Goal: Task Accomplishment & Management: Manage account settings

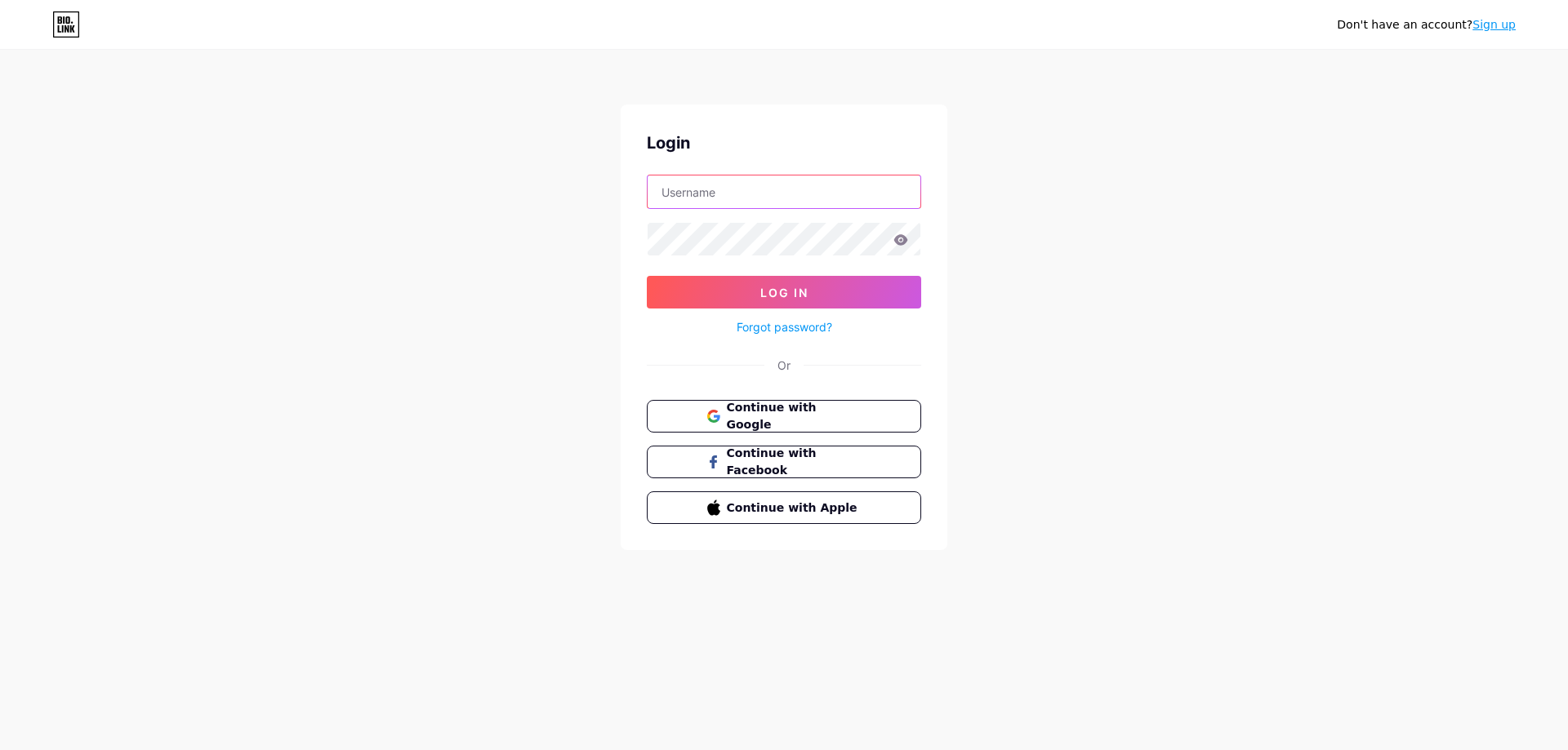
type input "[EMAIL_ADDRESS][DOMAIN_NAME]"
click at [819, 195] on input "[EMAIL_ADDRESS][DOMAIN_NAME]" at bounding box center [784, 192] width 273 height 33
click at [1508, 298] on div "Don't have an account? Sign up Login grecoacg_1@hotmail.com Log In Forgot passw…" at bounding box center [784, 301] width 1568 height 602
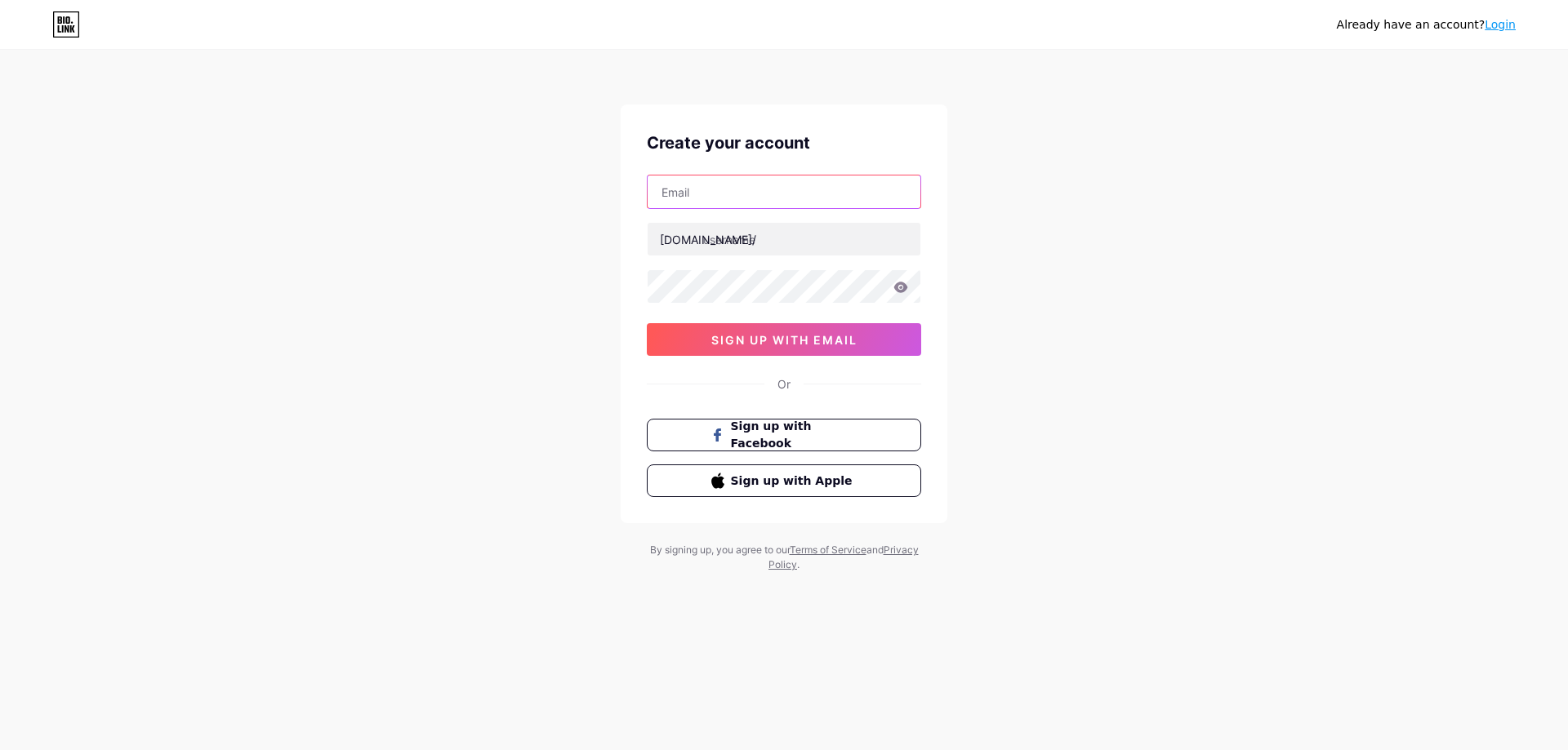
click at [739, 195] on input "text" at bounding box center [784, 192] width 273 height 33
click at [686, 186] on input "text" at bounding box center [784, 192] width 273 height 33
click at [563, 241] on div "Already have an account? Login Create your account bio.link/ sign up with email…" at bounding box center [784, 312] width 1568 height 625
click at [1072, 415] on div "Already have an account? Login Create your account bio.link/ sign up with email…" at bounding box center [784, 312] width 1568 height 625
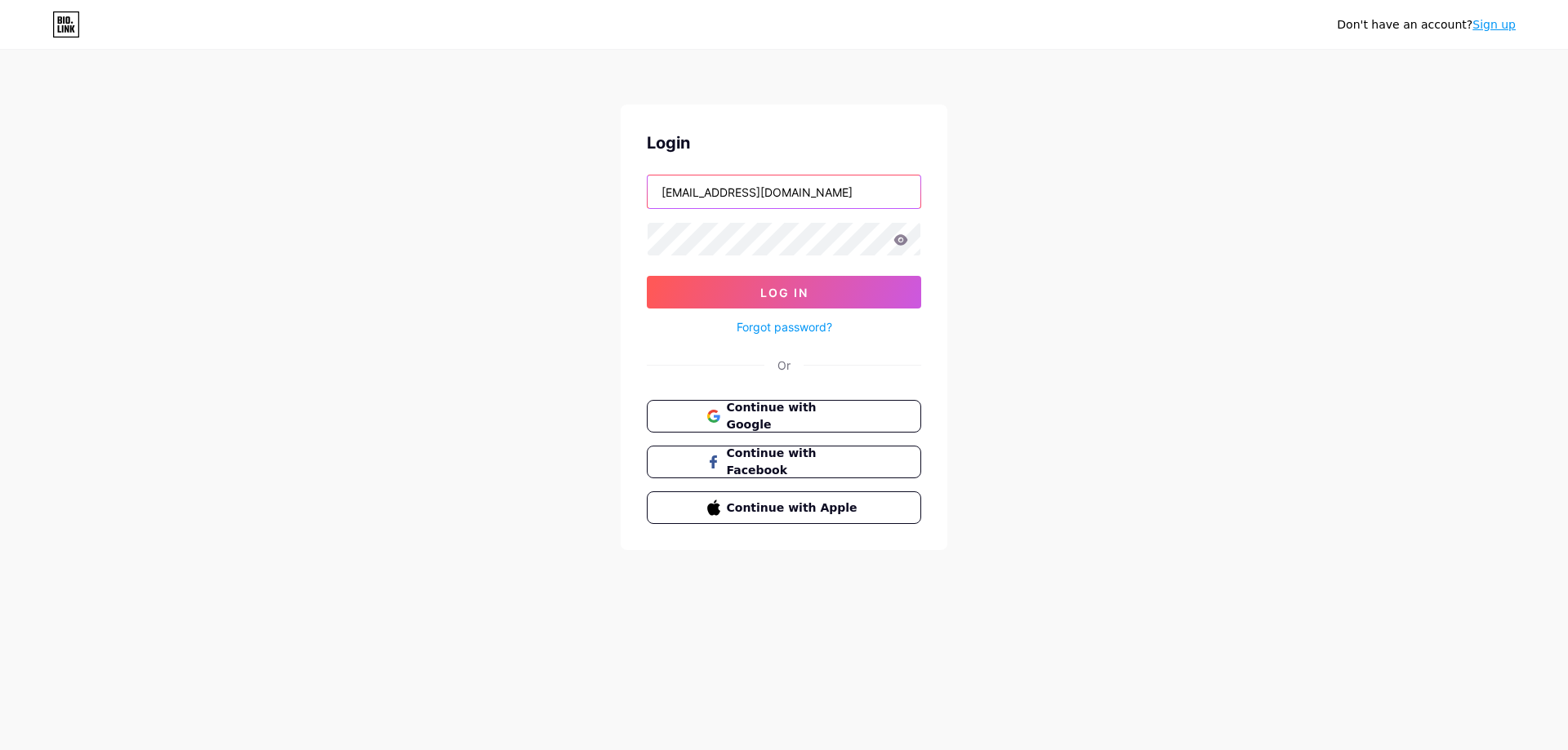
drag, startPoint x: 810, startPoint y: 190, endPoint x: 503, endPoint y: 171, distance: 307.6
click at [491, 170] on div "Don't have an account? Sign up Login [EMAIL_ADDRESS][DOMAIN_NAME] Log In Forgot…" at bounding box center [784, 301] width 1568 height 602
paste input "Mt9154680@g"
type input "[EMAIL_ADDRESS][DOMAIN_NAME]"
click at [530, 223] on div "Don't have an account? Sign up Login Mt9154680@gmail.com Log In Forgot password…" at bounding box center [784, 301] width 1568 height 602
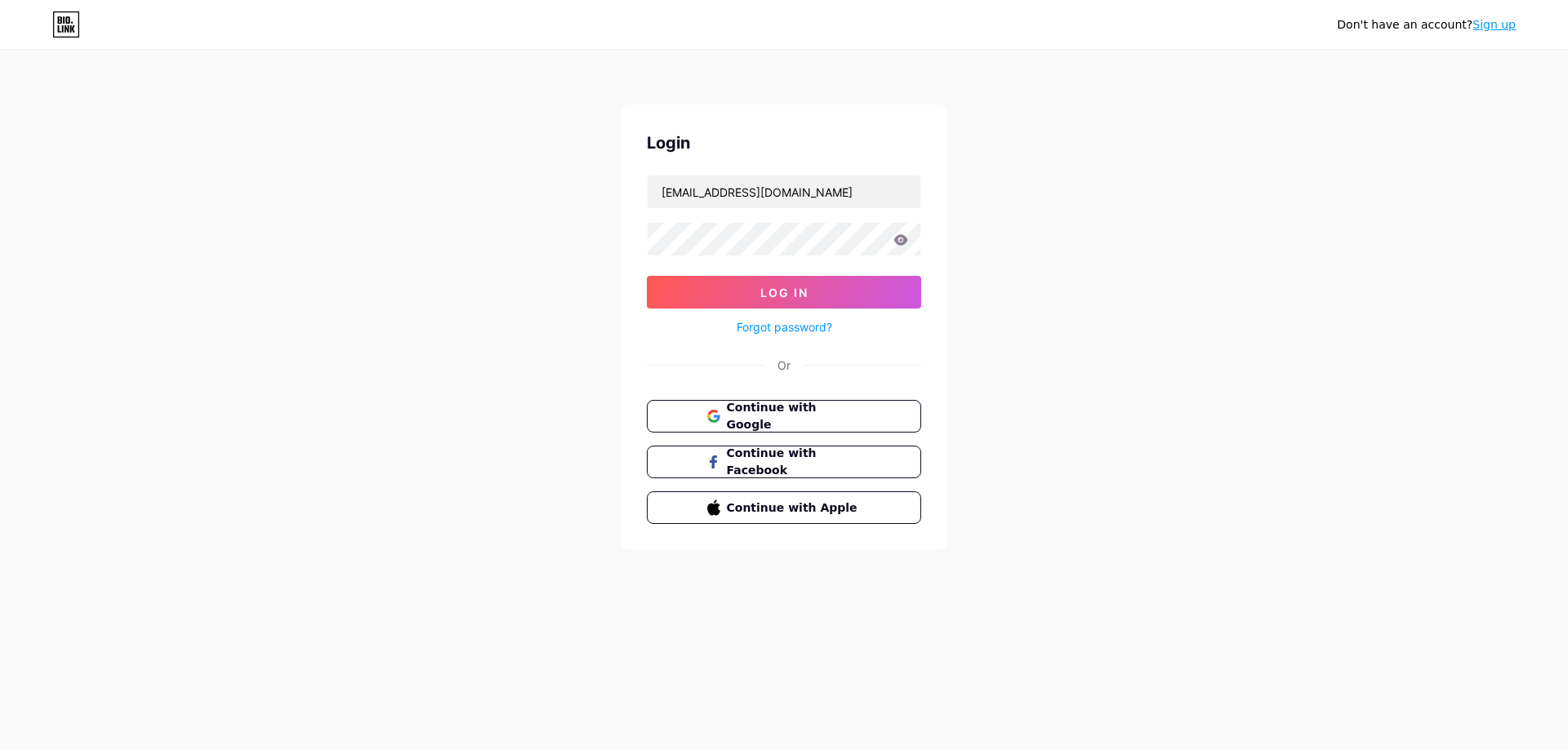
click at [486, 202] on div "Don't have an account? Sign up Login Mt9154680@gmail.com Log In Forgot password…" at bounding box center [784, 301] width 1568 height 602
click at [796, 324] on link "Forgot password?" at bounding box center [784, 326] width 96 height 17
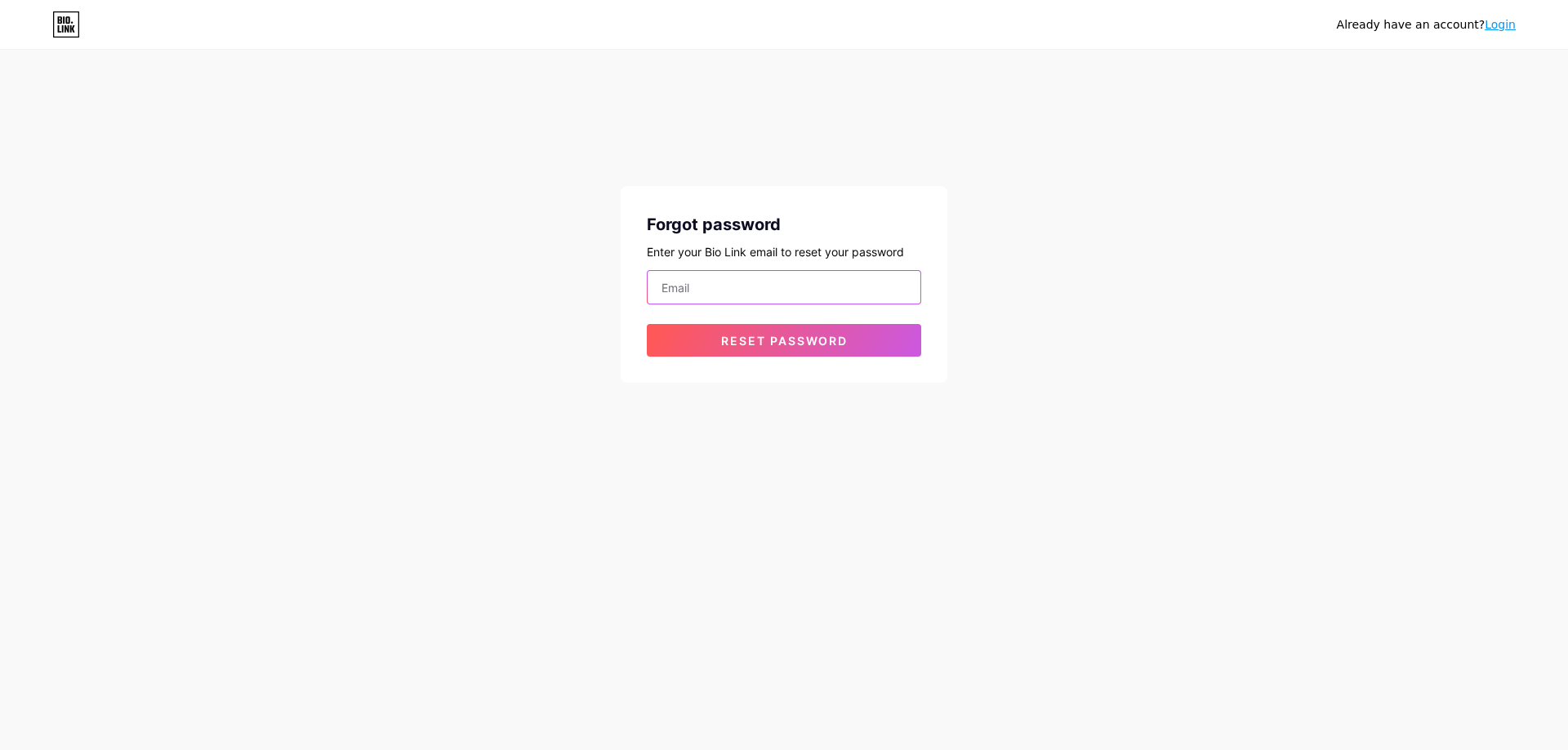
click at [738, 285] on input "email" at bounding box center [784, 288] width 273 height 33
paste input "[EMAIL_ADDRESS][DOMAIN_NAME]"
type input "[EMAIL_ADDRESS][DOMAIN_NAME]"
click at [765, 330] on button "Reset password" at bounding box center [784, 340] width 275 height 33
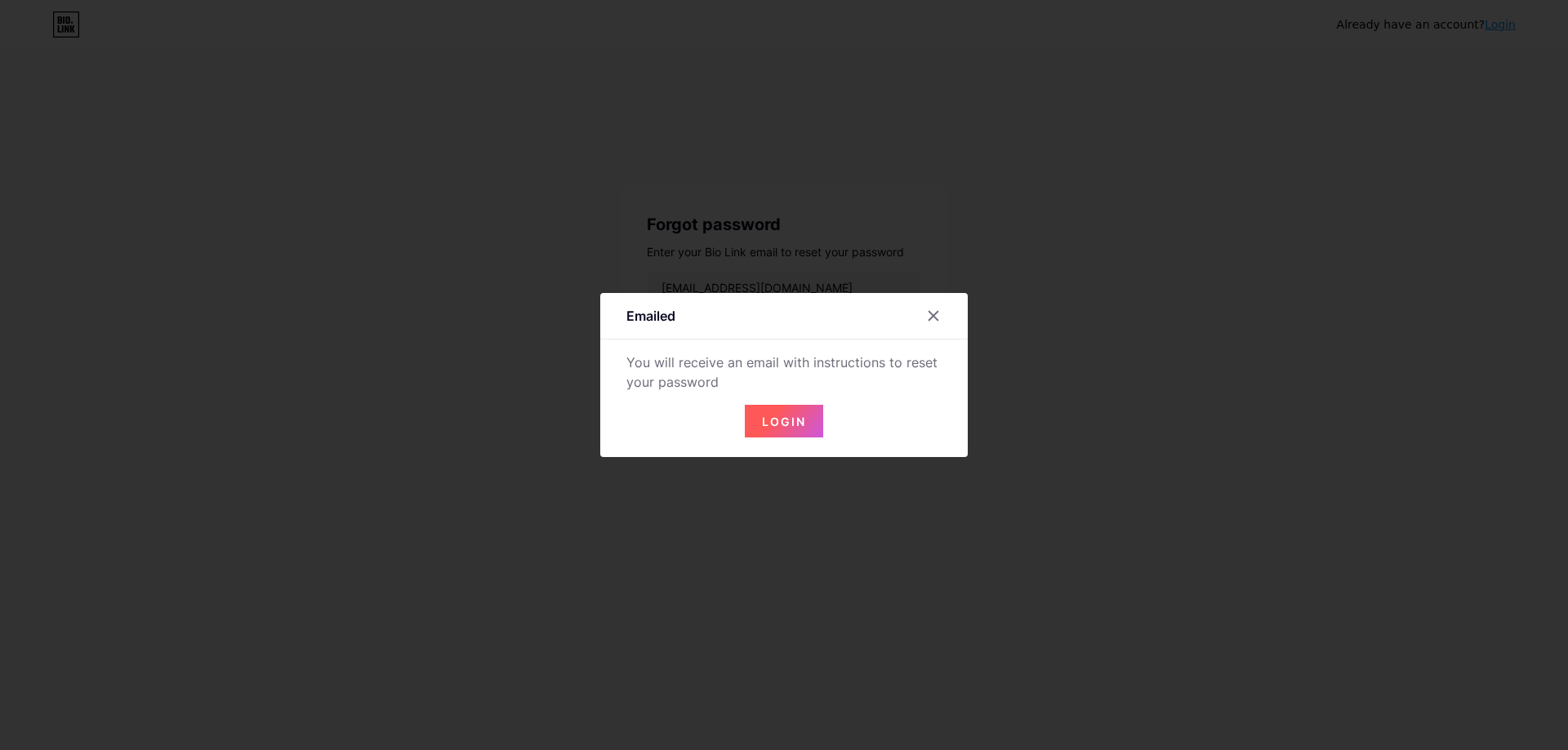
click at [777, 422] on span "Login" at bounding box center [783, 421] width 44 height 14
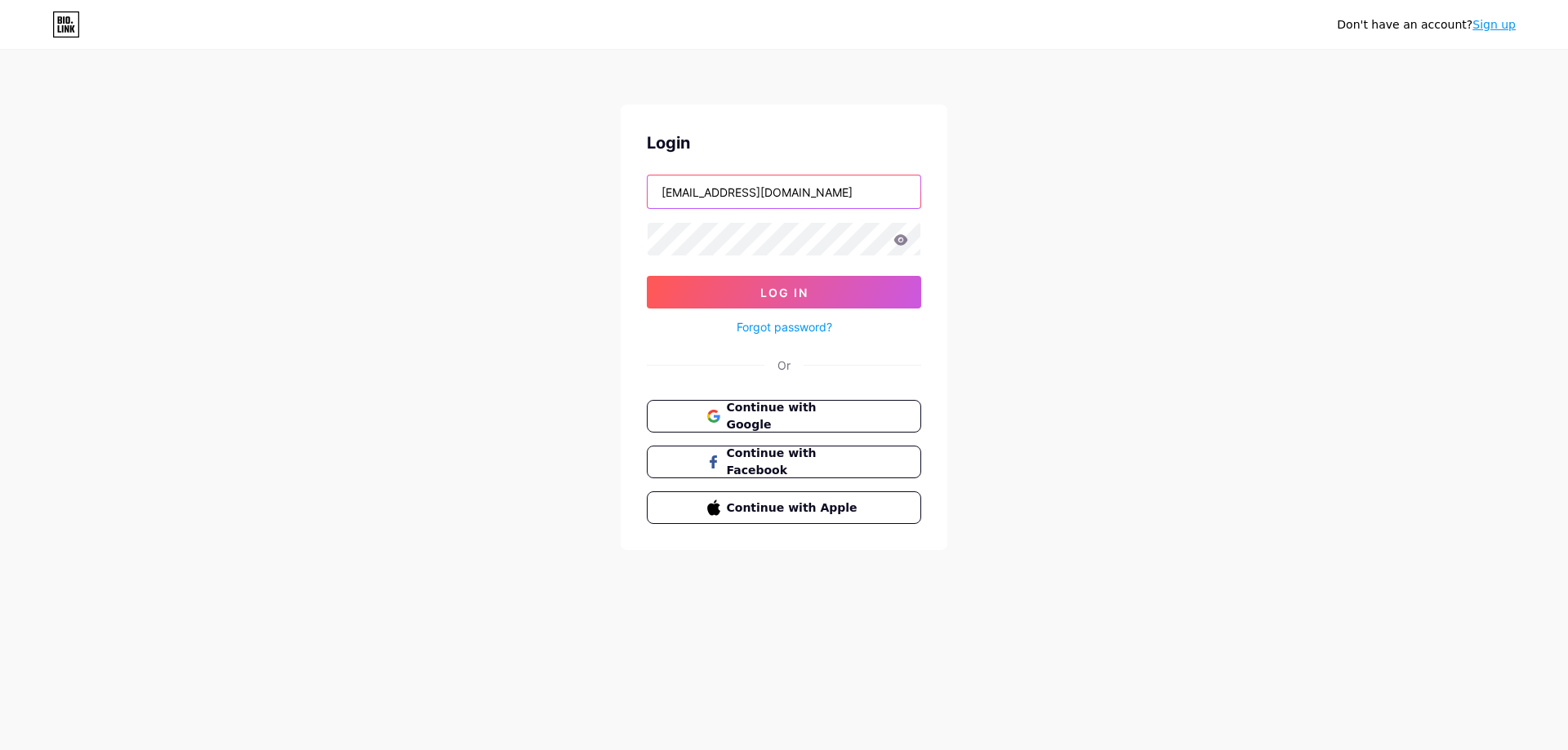
drag, startPoint x: 824, startPoint y: 188, endPoint x: 560, endPoint y: 180, distance: 264.1
click at [553, 180] on div "Don't have an account? Sign up Login [EMAIL_ADDRESS][DOMAIN_NAME] Log In Forgot…" at bounding box center [784, 301] width 1568 height 602
paste input "Mt9154680@g"
type input "[EMAIL_ADDRESS][DOMAIN_NAME]"
click at [436, 248] on div "Don't have an account? Sign up Login Mt9154680@gmail.com Log In Forgot password…" at bounding box center [784, 301] width 1568 height 602
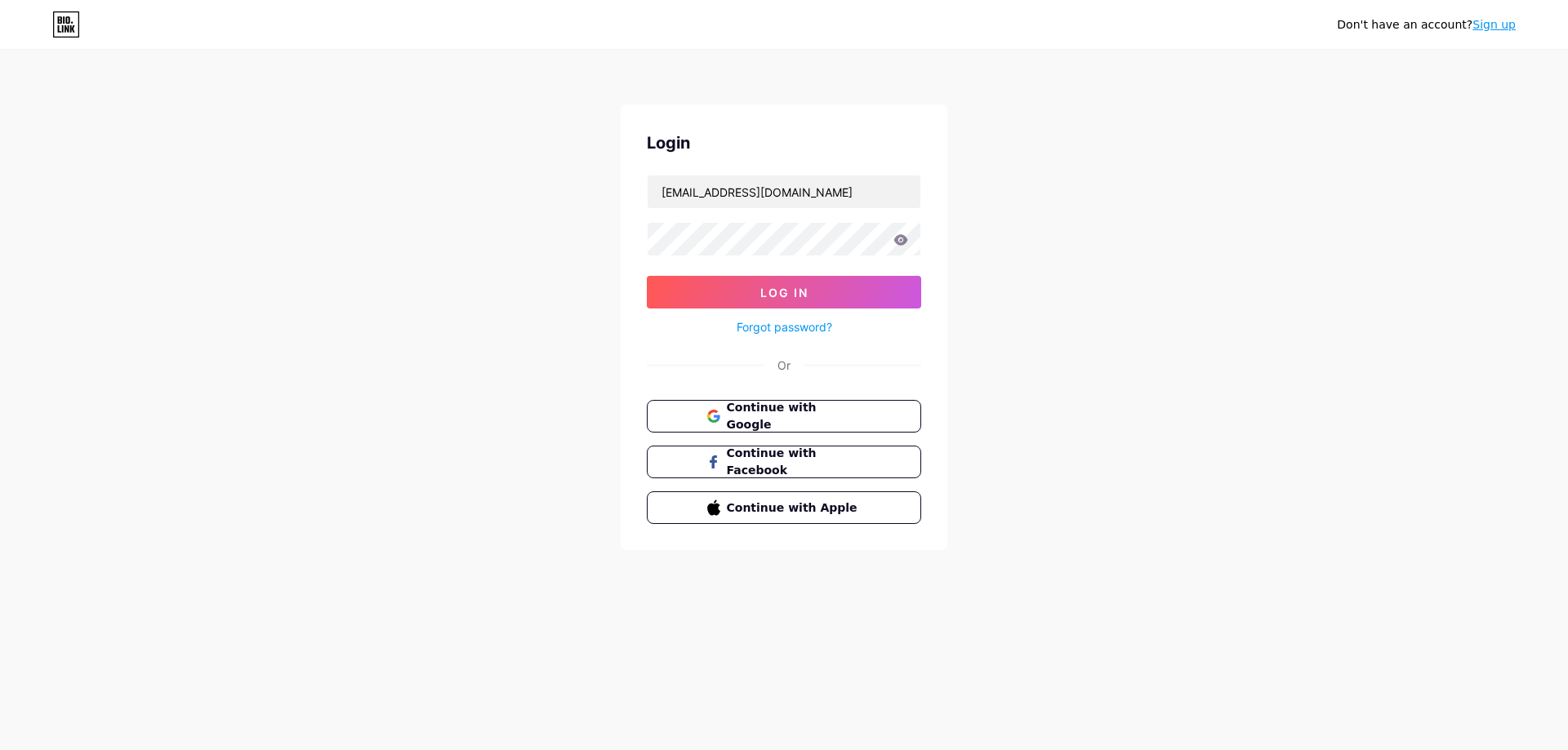
click at [217, 458] on div "Don't have an account? Sign up Login Mt9154680@gmail.com Log In Forgot password…" at bounding box center [784, 301] width 1568 height 602
click at [796, 324] on link "Forgot password?" at bounding box center [784, 326] width 96 height 17
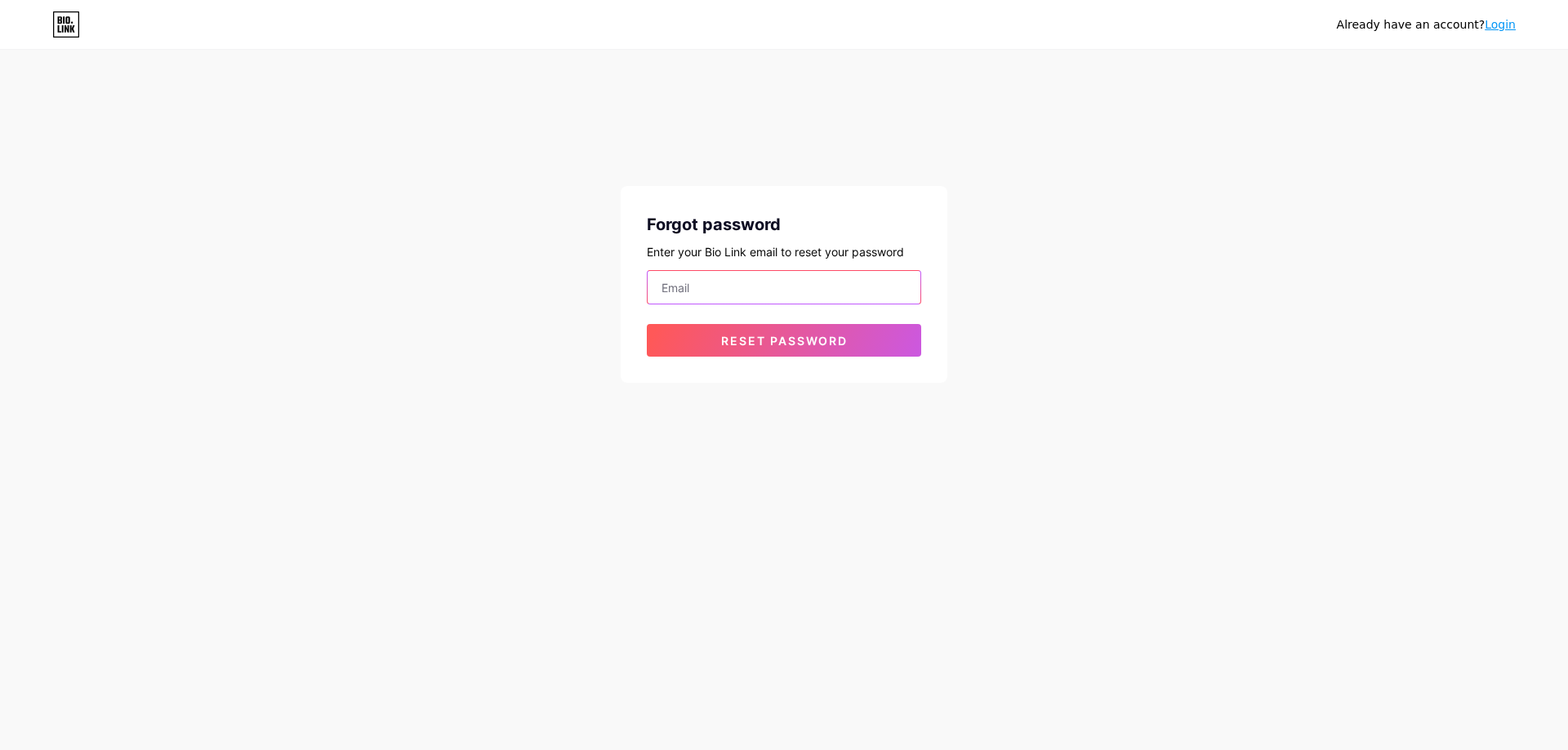
click at [725, 286] on input "email" at bounding box center [784, 288] width 273 height 33
paste input "[EMAIL_ADDRESS][DOMAIN_NAME]"
type input "[EMAIL_ADDRESS][DOMAIN_NAME]"
click at [719, 342] on button "Reset password" at bounding box center [784, 340] width 275 height 33
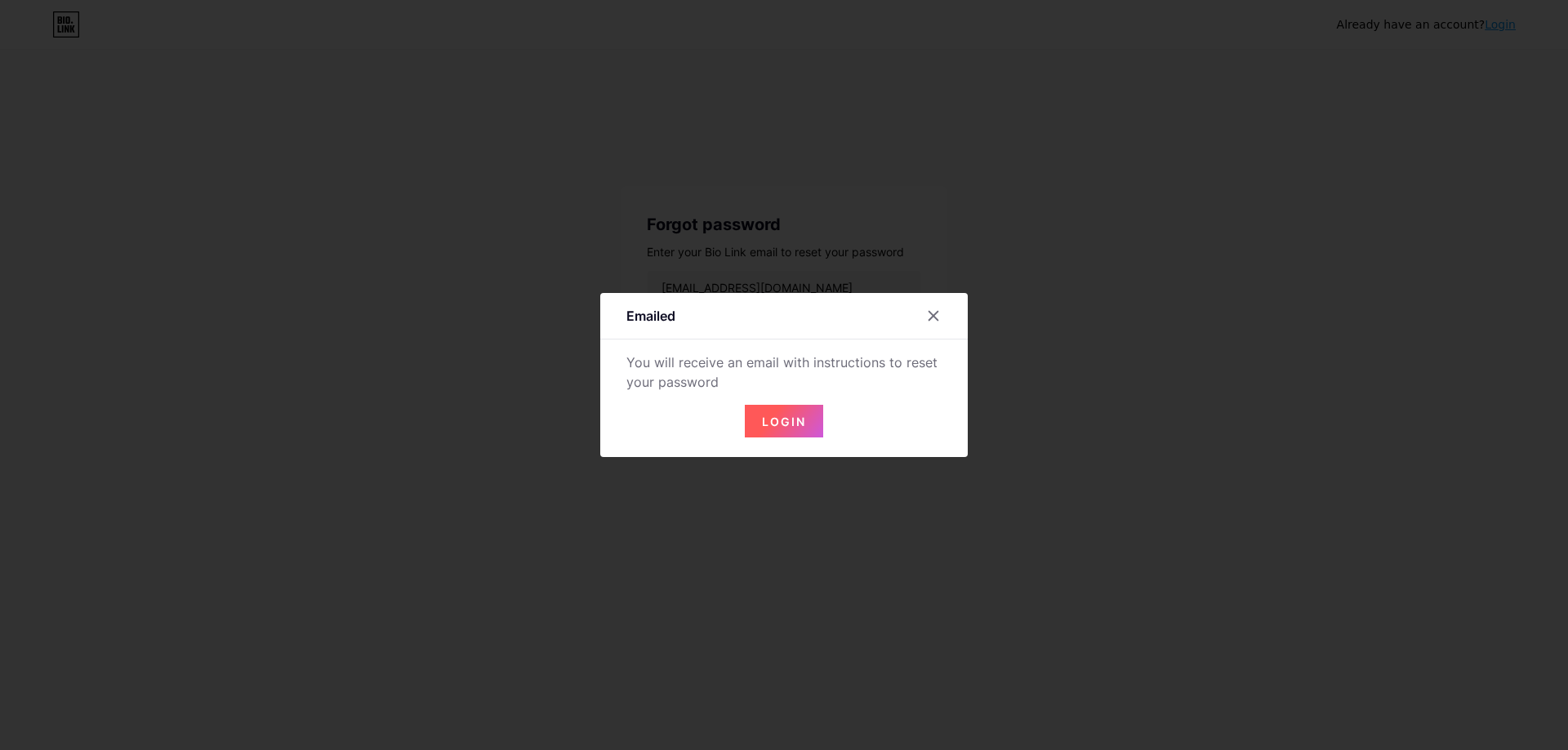
click at [777, 423] on span "Login" at bounding box center [783, 421] width 44 height 14
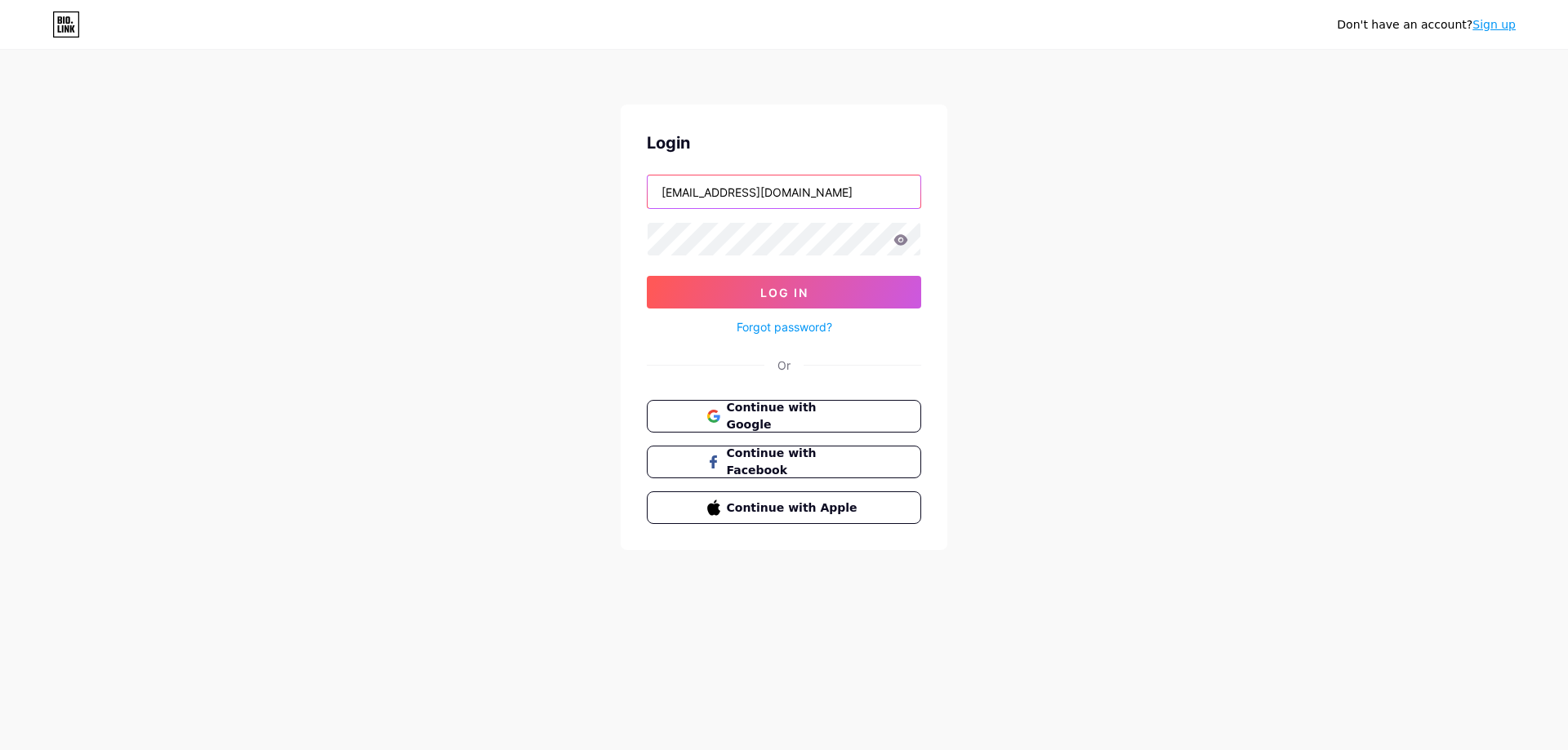
drag, startPoint x: 800, startPoint y: 185, endPoint x: 119, endPoint y: 192, distance: 681.0
click at [100, 181] on div "Don't have an account? Sign up Login [EMAIL_ADDRESS][DOMAIN_NAME] Log In Forgot…" at bounding box center [784, 301] width 1568 height 602
paste input "Mt9154680@g"
click at [438, 228] on div "Don't have an account? Sign up Login Mt9154680@gmail.com Log In Forgot password…" at bounding box center [784, 301] width 1568 height 602
click at [671, 281] on button "Log In" at bounding box center [784, 293] width 275 height 33
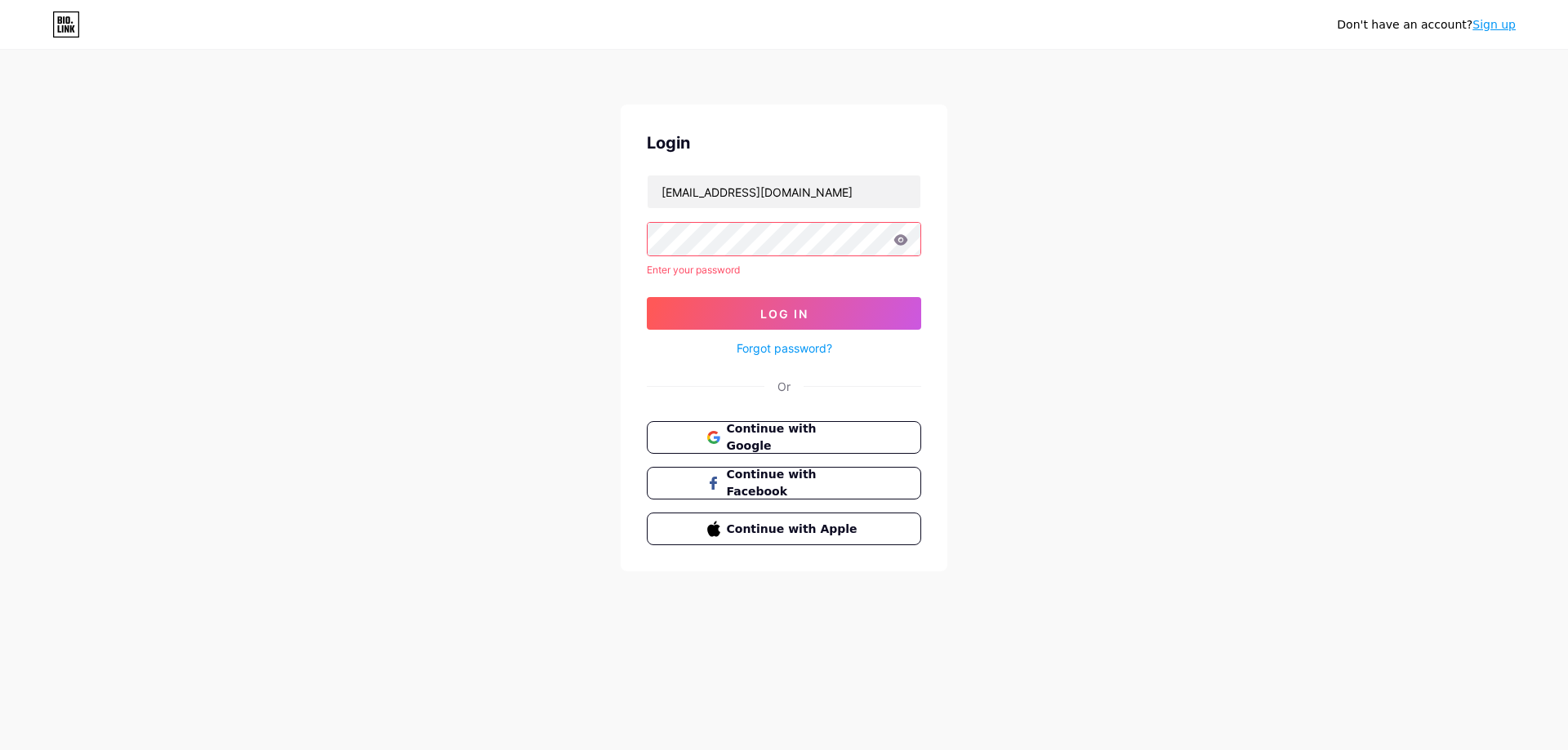
click at [1169, 374] on div "Don't have an account? Sign up Login Mt9154680@gmail.com Enter your password Lo…" at bounding box center [784, 312] width 1568 height 624
click at [791, 187] on input "[EMAIL_ADDRESS][DOMAIN_NAME]" at bounding box center [784, 192] width 273 height 33
drag, startPoint x: 814, startPoint y: 190, endPoint x: 435, endPoint y: 167, distance: 379.7
click at [437, 167] on div "Don't have an account? Sign up Login Mt9154680@gmail.com Enter your password Lo…" at bounding box center [784, 312] width 1568 height 624
type input "k"
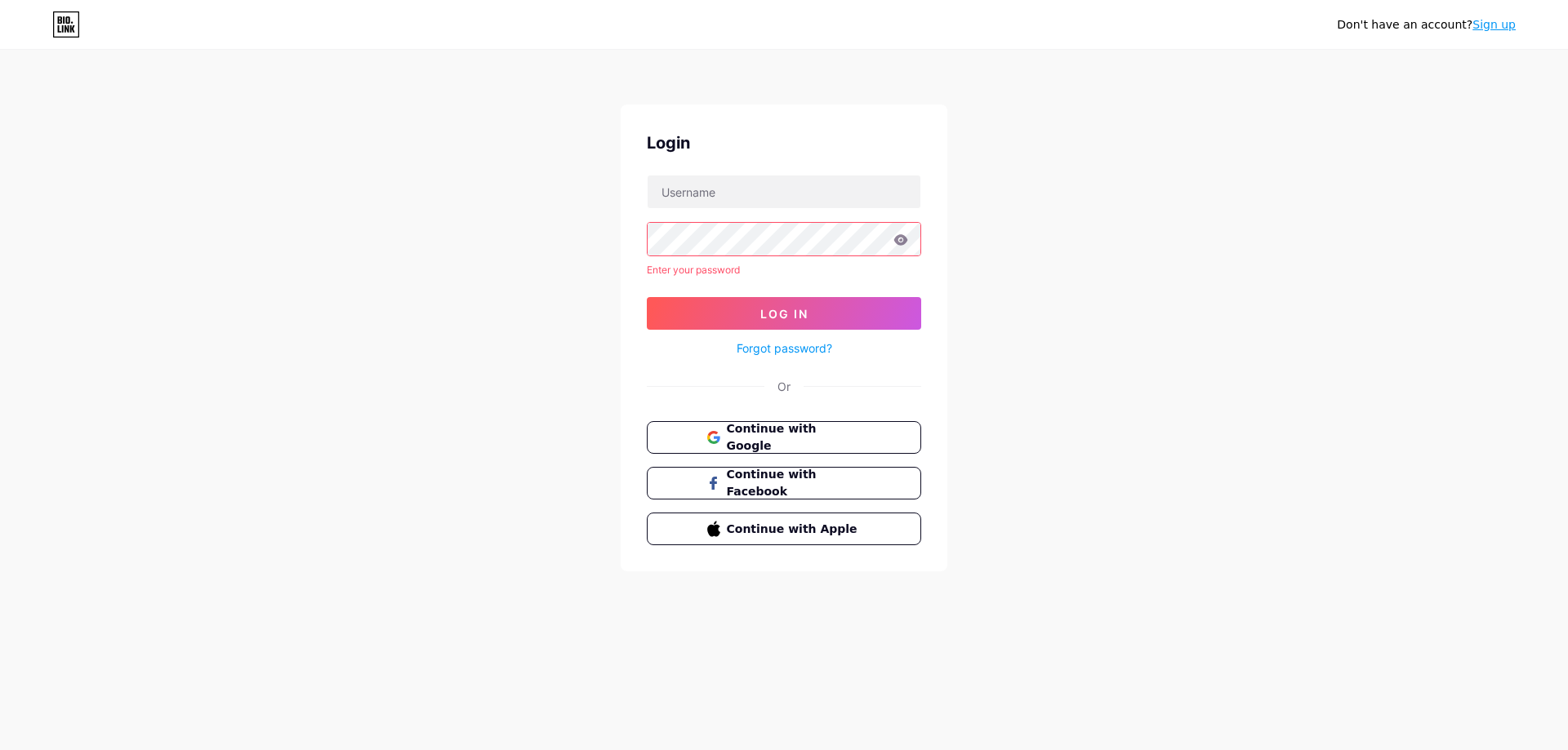
drag, startPoint x: 1171, startPoint y: 377, endPoint x: 1151, endPoint y: 371, distance: 20.9
click at [1158, 375] on div "Don't have an account? Sign up Login Enter your password Log In Forgot password…" at bounding box center [784, 312] width 1568 height 624
click at [1114, 376] on div "Don't have an account? Sign up Login Enter your password Log In Forgot password…" at bounding box center [784, 312] width 1568 height 624
click at [1246, 331] on div "Don't have an account? Sign up Login Enter your password Log In Forgot password…" at bounding box center [784, 312] width 1568 height 624
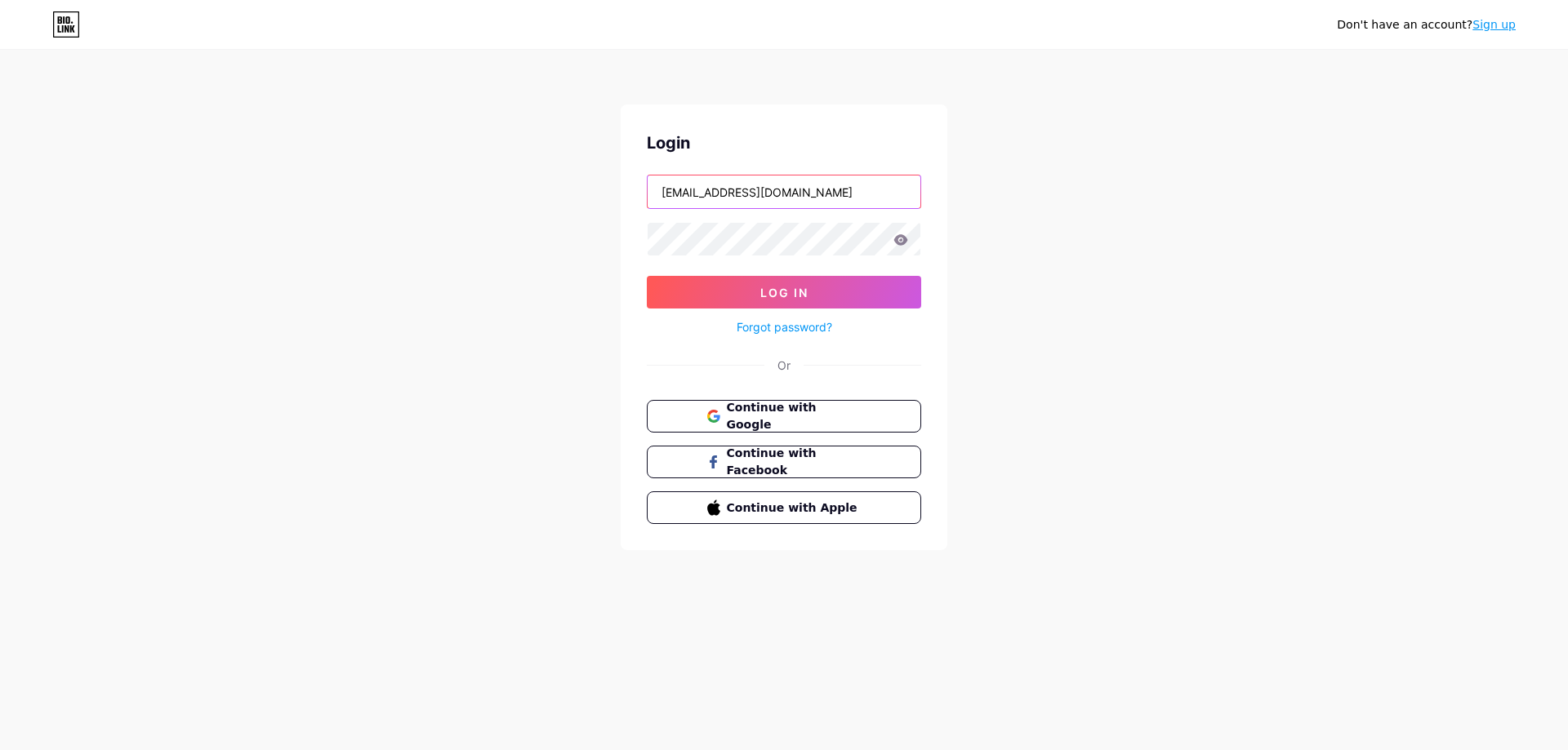
click at [707, 195] on input "[EMAIL_ADDRESS][DOMAIN_NAME]" at bounding box center [784, 192] width 273 height 33
click at [705, 194] on input "[EMAIL_ADDRESS][DOMAIN_NAME]" at bounding box center [784, 192] width 273 height 33
drag, startPoint x: 842, startPoint y: 177, endPoint x: 458, endPoint y: 168, distance: 384.1
click at [459, 169] on div "Don't have an account? Sign up Login [EMAIL_ADDRESS][DOMAIN_NAME] Log In Forgot…" at bounding box center [784, 301] width 1568 height 602
paste input "kary_bunny3"
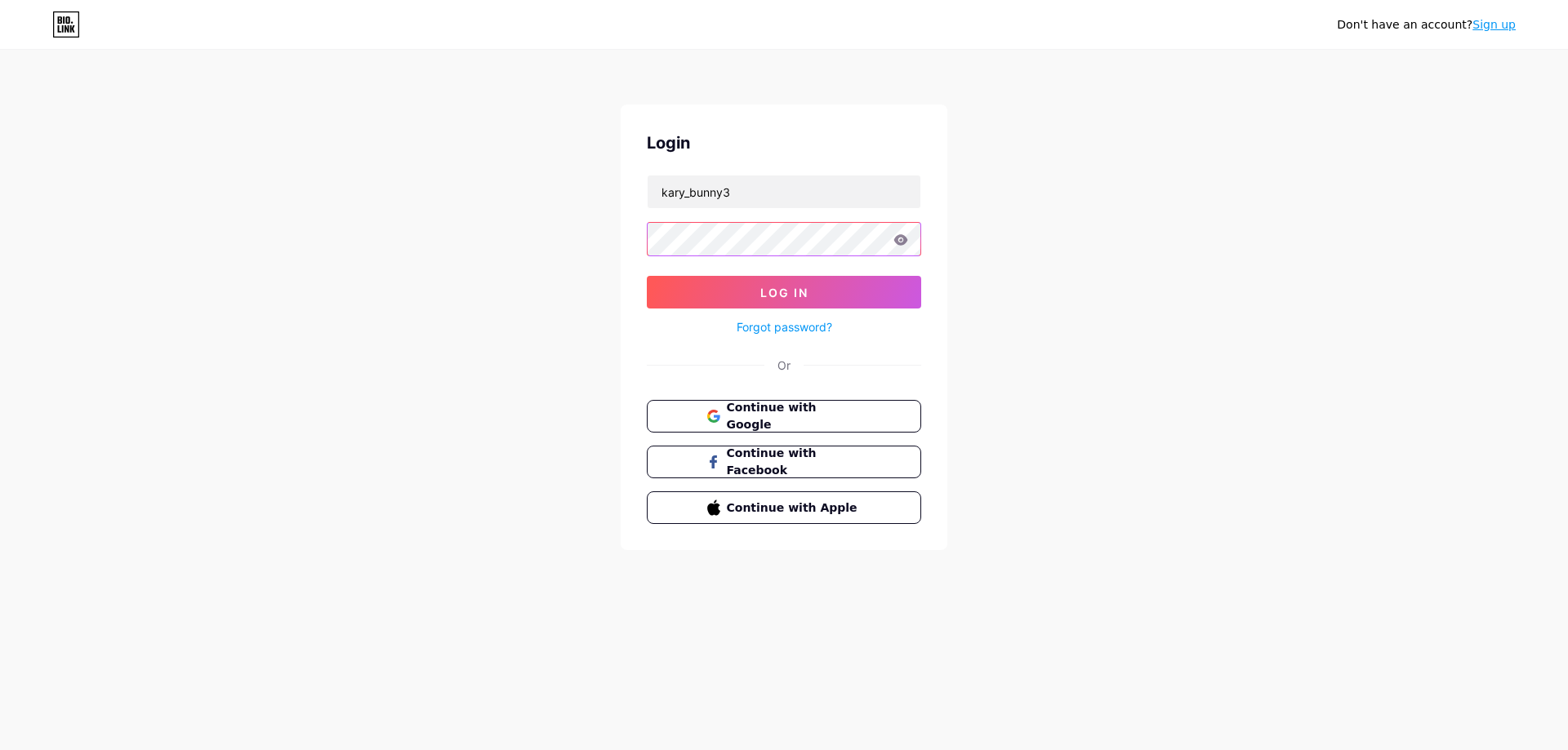
click at [458, 217] on div "Don't have an account? Sign up Login kary_bunny3 Log In Forgot password? Or Con…" at bounding box center [784, 301] width 1568 height 602
click at [906, 244] on icon at bounding box center [901, 240] width 15 height 12
click at [481, 215] on div "Don't have an account? Sign up Login kary_bunny3 Log In Forgot password? Or Con…" at bounding box center [784, 301] width 1568 height 602
drag, startPoint x: 655, startPoint y: 194, endPoint x: 798, endPoint y: 195, distance: 143.0
click at [798, 195] on input "kary_bunny3" at bounding box center [784, 192] width 273 height 33
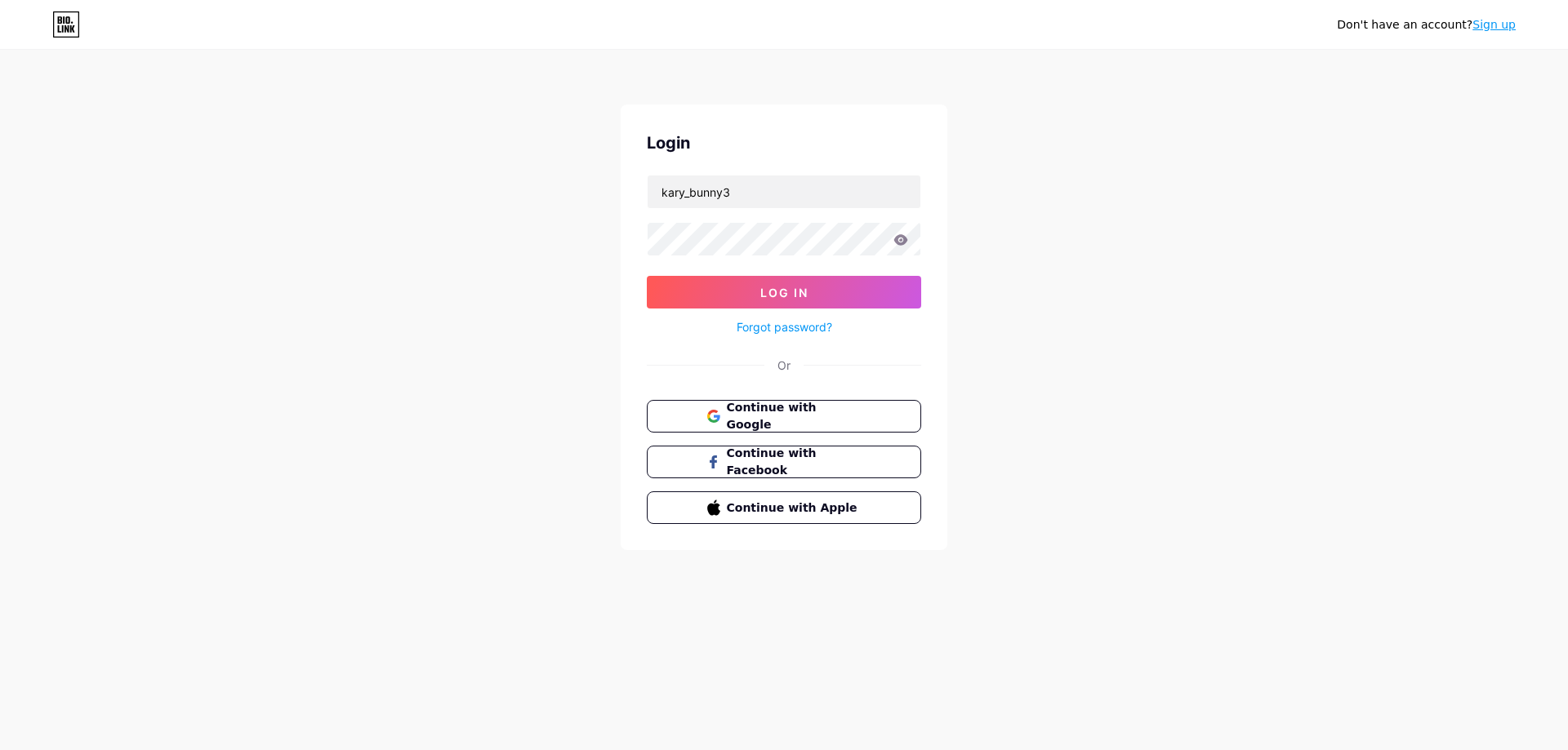
click at [901, 238] on icon at bounding box center [901, 240] width 15 height 12
click at [906, 238] on icon at bounding box center [901, 239] width 14 height 11
drag, startPoint x: 1060, startPoint y: 448, endPoint x: 1051, endPoint y: 433, distance: 17.5
click at [1059, 448] on div "Don't have an account? Sign up Login kary_bunny3 Log In Forgot password? Or Con…" at bounding box center [784, 301] width 1568 height 602
click at [901, 242] on icon at bounding box center [901, 240] width 15 height 12
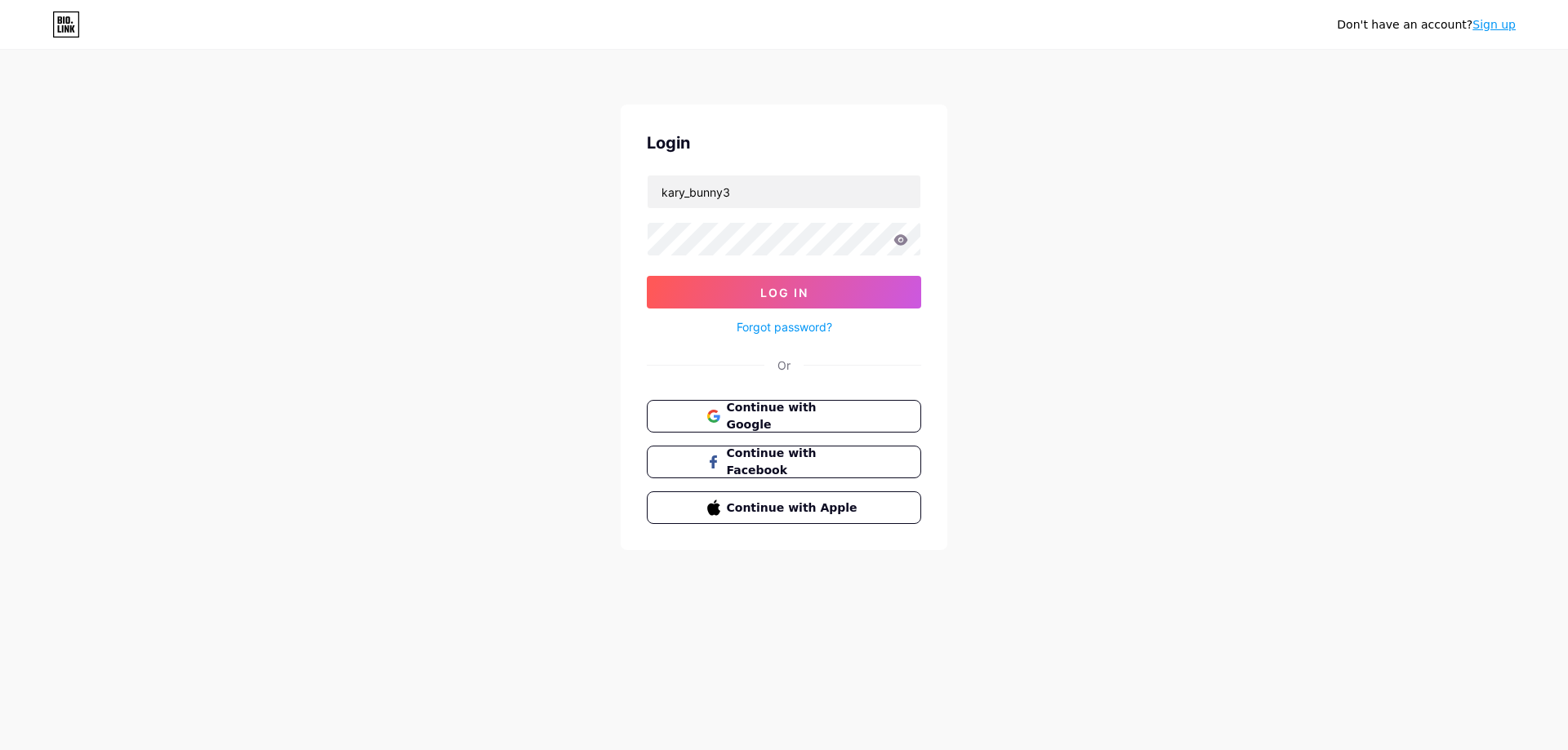
click at [900, 244] on icon at bounding box center [901, 239] width 14 height 11
click at [900, 237] on icon at bounding box center [901, 240] width 15 height 12
click at [740, 224] on form "kary_bunny3 Log In Forgot password?" at bounding box center [784, 255] width 275 height 162
click at [899, 238] on icon at bounding box center [901, 239] width 14 height 11
click at [647, 276] on button "Log In" at bounding box center [784, 293] width 275 height 33
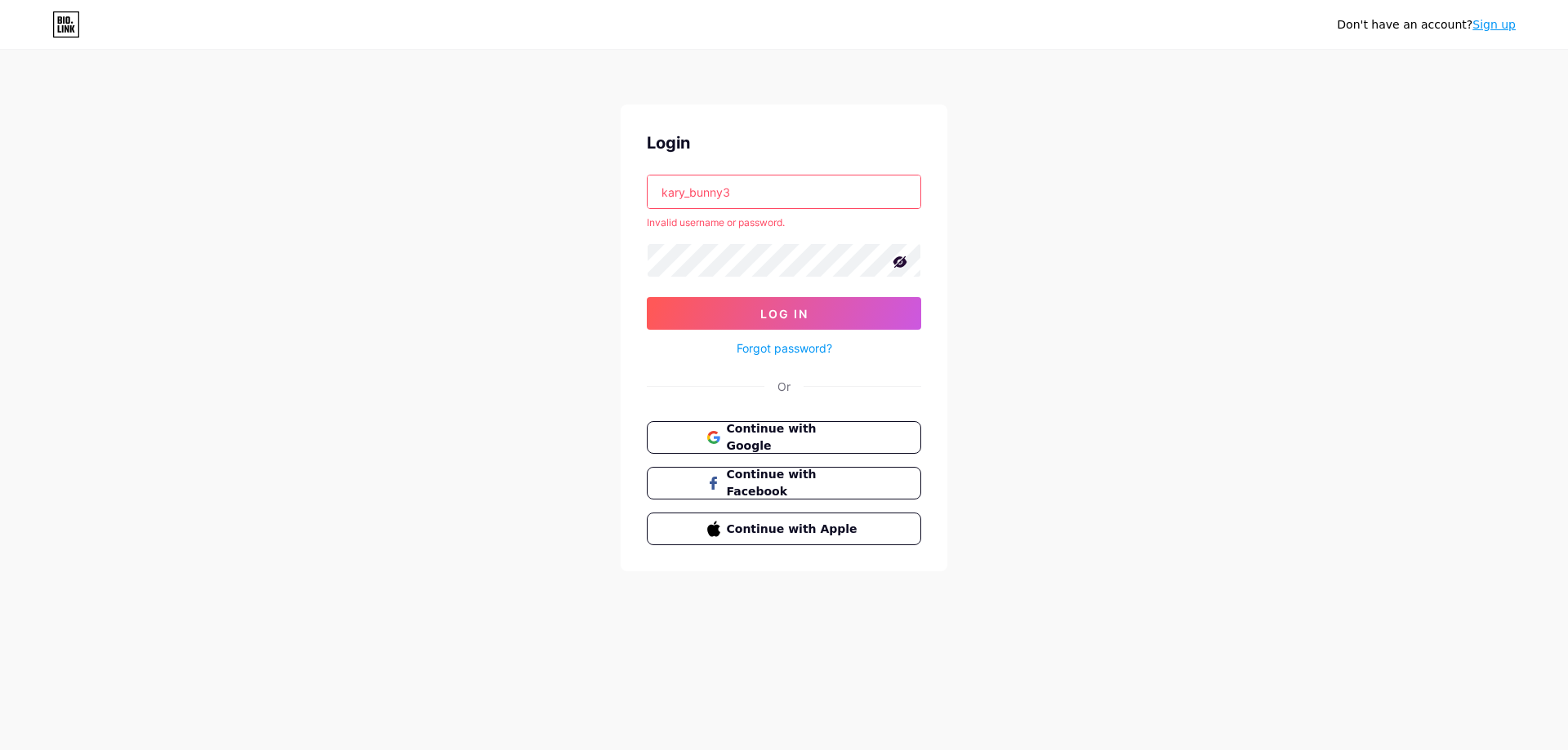
drag, startPoint x: 768, startPoint y: 194, endPoint x: 433, endPoint y: 166, distance: 336.2
click at [433, 158] on div "Don't have an account? Sign up Login kary_bunny3 Invalid username or password. …" at bounding box center [784, 312] width 1568 height 624
paste input "[EMAIL_ADDRESS][DOMAIN_NAME]"
click at [472, 228] on div "Don't have an account? Sign up Login [EMAIL_ADDRESS][DOMAIN_NAME] Invalid usern…" at bounding box center [784, 312] width 1568 height 624
click at [647, 298] on button "Log In" at bounding box center [784, 314] width 275 height 33
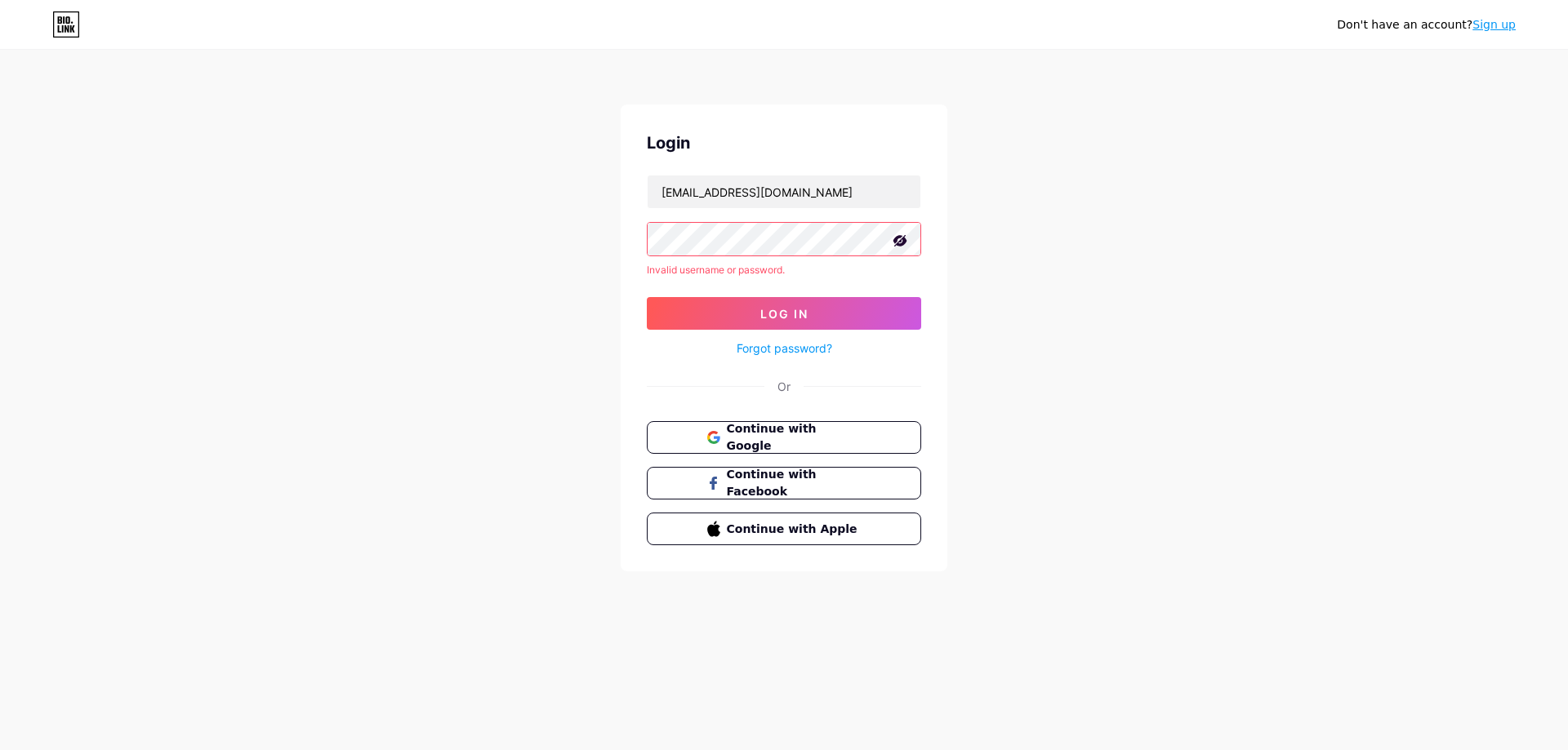
click at [1235, 241] on div "Don't have an account? Sign up Login [EMAIL_ADDRESS][DOMAIN_NAME] Invalid usern…" at bounding box center [784, 312] width 1568 height 624
click at [779, 320] on span "Log In" at bounding box center [784, 313] width 48 height 14
drag, startPoint x: 814, startPoint y: 190, endPoint x: 542, endPoint y: 175, distance: 272.4
click at [544, 175] on div "Don't have an account? Sign up Login [EMAIL_ADDRESS][DOMAIN_NAME] Invalid usern…" at bounding box center [784, 312] width 1568 height 624
paste input "karybunny"
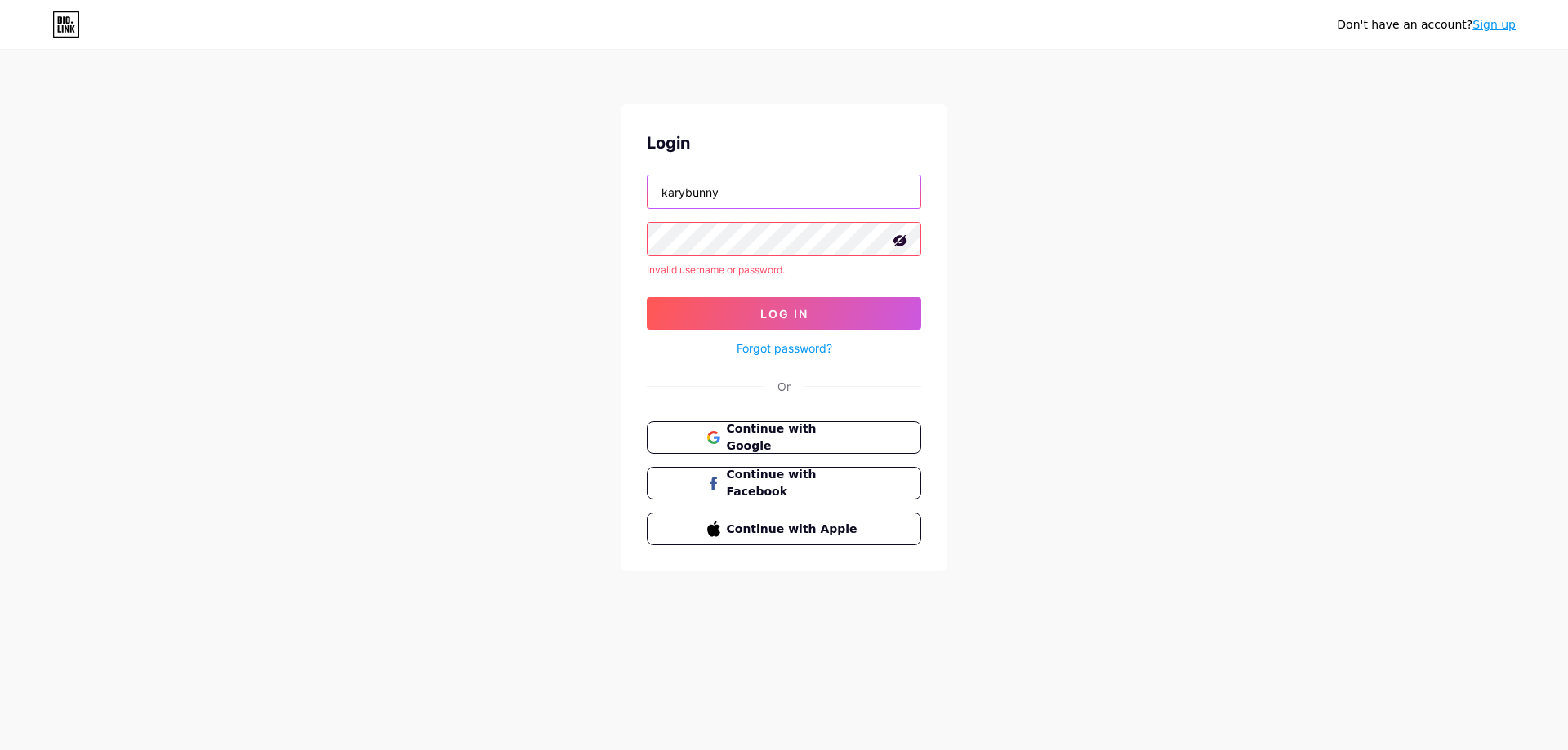
type input "karybunny"
click at [440, 207] on div "Don't have an account? Sign up Login karybunny Invalid username or password. Lo…" at bounding box center [784, 312] width 1568 height 624
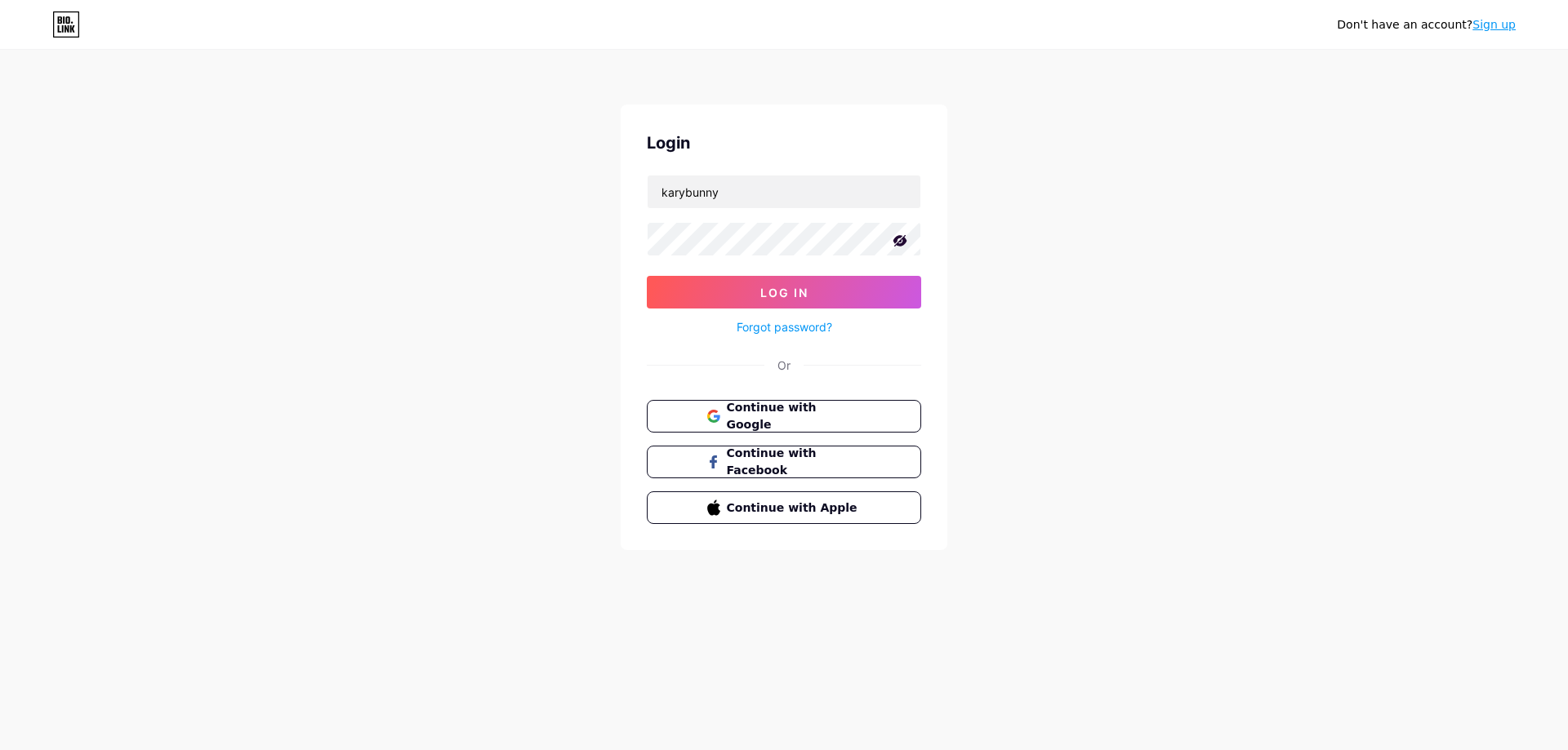
drag, startPoint x: 600, startPoint y: 359, endPoint x: 625, endPoint y: 362, distance: 25.2
click at [608, 363] on div "Don't have an account? Sign up Login karybunny Log In Forgot password? Or Conti…" at bounding box center [784, 301] width 1568 height 602
click at [714, 307] on button "Log In" at bounding box center [784, 293] width 275 height 33
